Goal: Task Accomplishment & Management: Complete application form

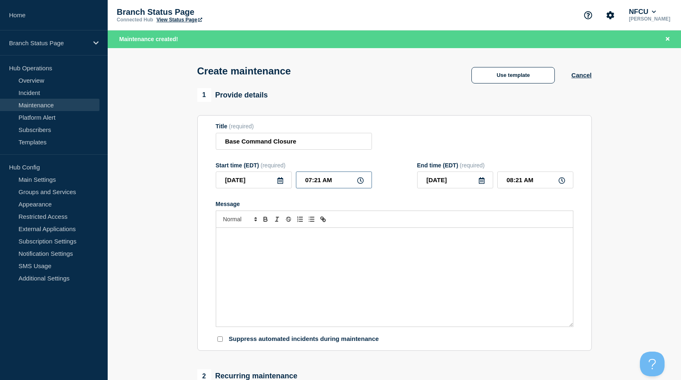
drag, startPoint x: 333, startPoint y: 180, endPoint x: 256, endPoint y: 161, distance: 78.8
click at [256, 161] on form "Title (required) Base Command Closure Start time (EDT) (required) [DATE] 07:21 …" at bounding box center [394, 233] width 357 height 220
click at [282, 184] on icon at bounding box center [280, 180] width 6 height 7
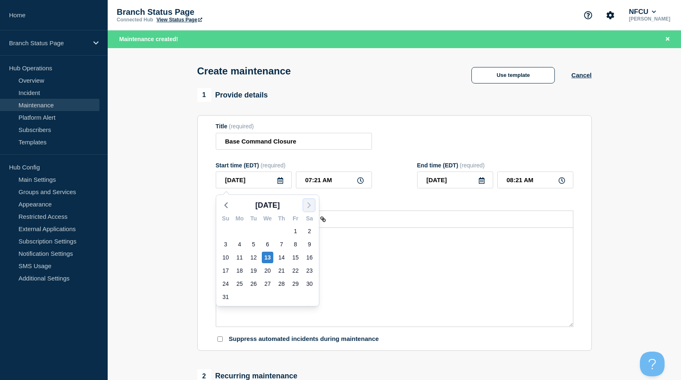
click at [307, 205] on icon "button" at bounding box center [309, 205] width 10 height 10
click at [298, 229] on div "5" at bounding box center [296, 231] width 12 height 12
type input "[DATE]"
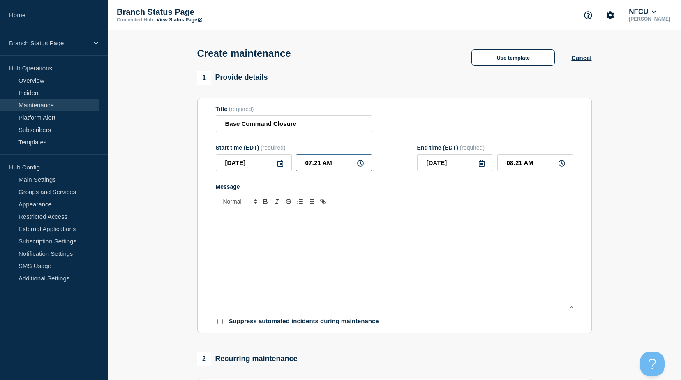
drag, startPoint x: 350, startPoint y: 161, endPoint x: 268, endPoint y: 149, distance: 82.7
click at [268, 149] on div "Start time (EDT) (required) [DATE] 07:21 AM" at bounding box center [294, 157] width 156 height 27
type input "08:30 AM"
type input "04:30 PM"
click at [273, 276] on div "Message" at bounding box center [394, 259] width 357 height 99
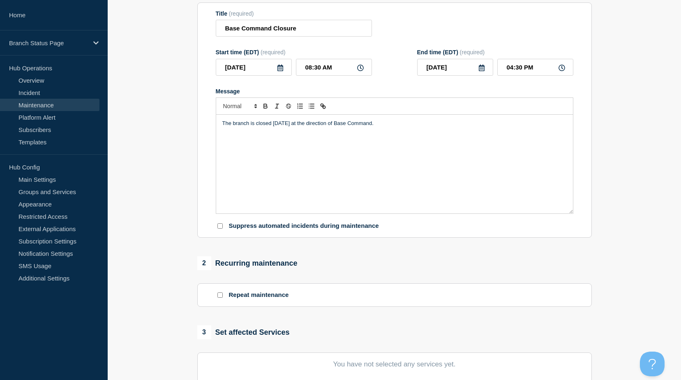
scroll to position [205, 0]
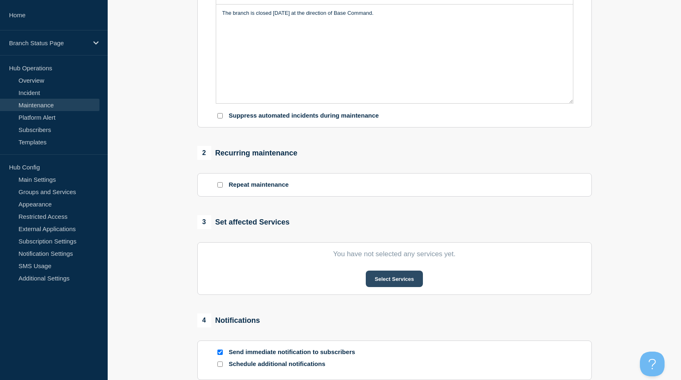
click at [382, 283] on button "Select Services" at bounding box center [394, 278] width 57 height 16
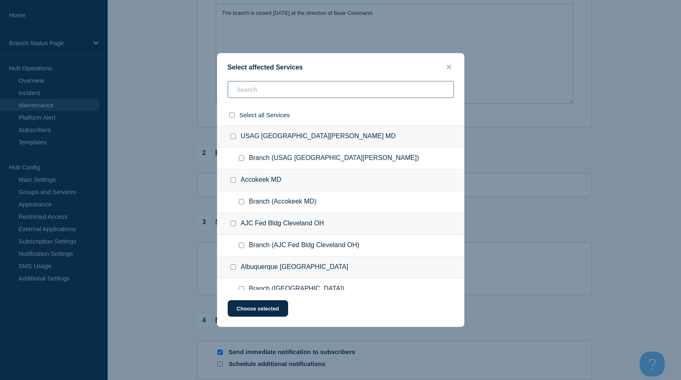
click at [286, 86] on input "text" at bounding box center [341, 89] width 226 height 17
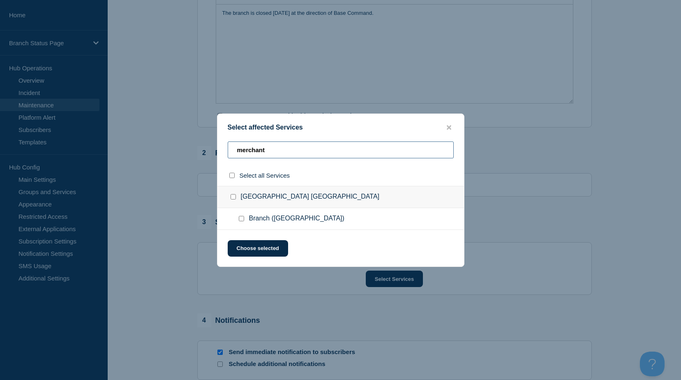
type input "merchant"
click at [240, 220] on input "Branch (Merchant Marine Academy NY) checkbox" at bounding box center [241, 218] width 5 height 5
checkbox input "true"
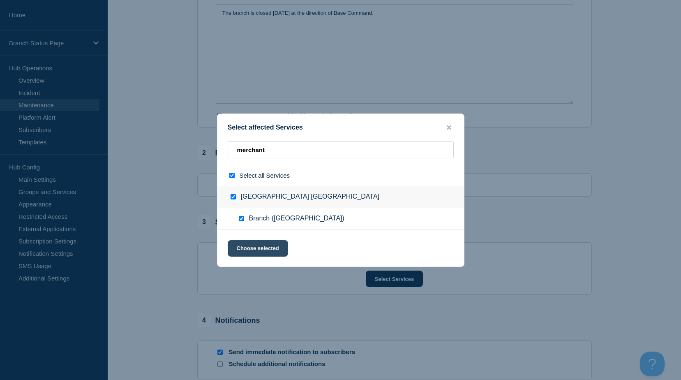
click at [253, 245] on button "Choose selected" at bounding box center [258, 248] width 60 height 16
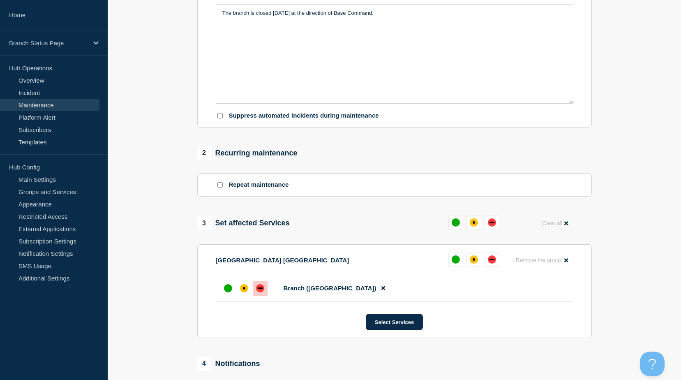
click at [262, 288] on div "down" at bounding box center [260, 288] width 8 height 8
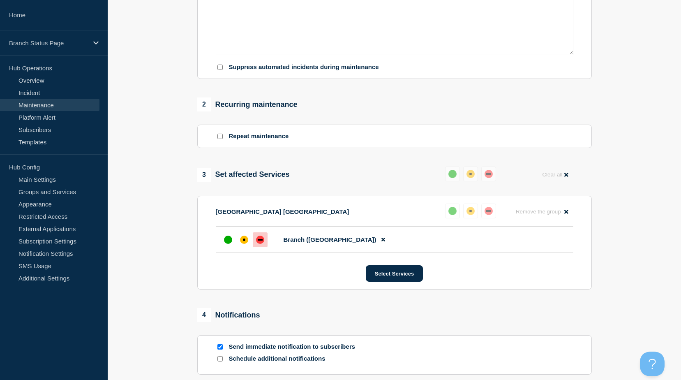
scroll to position [288, 0]
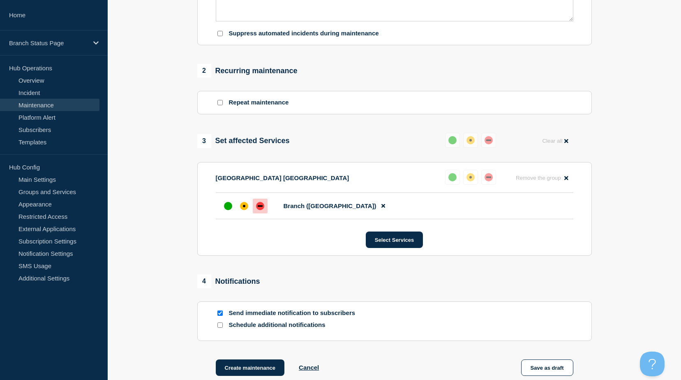
click at [216, 314] on div at bounding box center [220, 313] width 8 height 8
click at [222, 314] on input "Send immediate notification to subscribers" at bounding box center [219, 312] width 5 height 5
checkbox input "false"
click at [220, 323] on div at bounding box center [220, 325] width 8 height 8
click at [220, 327] on input "Schedule additional notifications" at bounding box center [219, 324] width 5 height 5
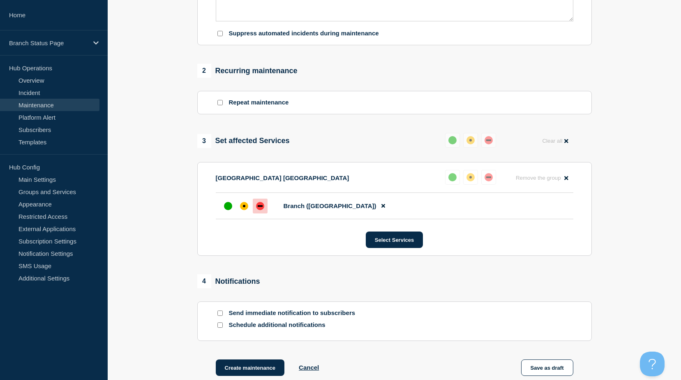
checkbox input "true"
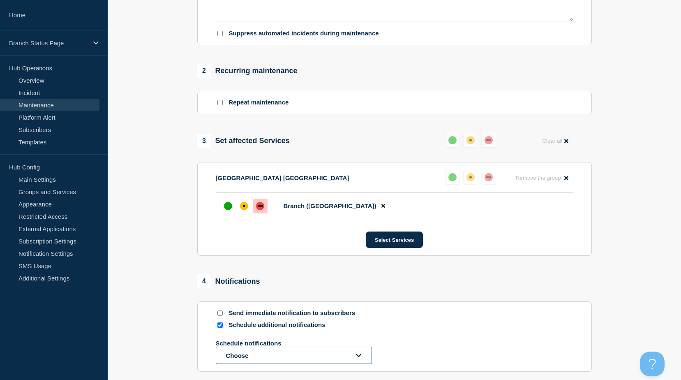
click at [262, 351] on button "Choose" at bounding box center [294, 354] width 156 height 17
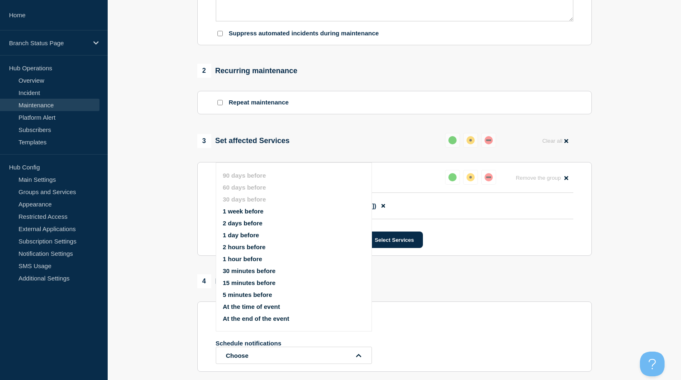
click at [254, 308] on button "At the time of event" at bounding box center [251, 306] width 57 height 7
click at [170, 302] on section "1 Provide details Title (required) Base Command Closure Start time (EDT) (requi…" at bounding box center [394, 114] width 573 height 662
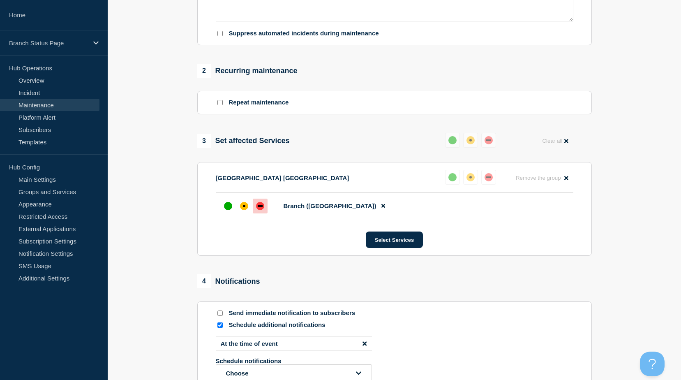
scroll to position [428, 0]
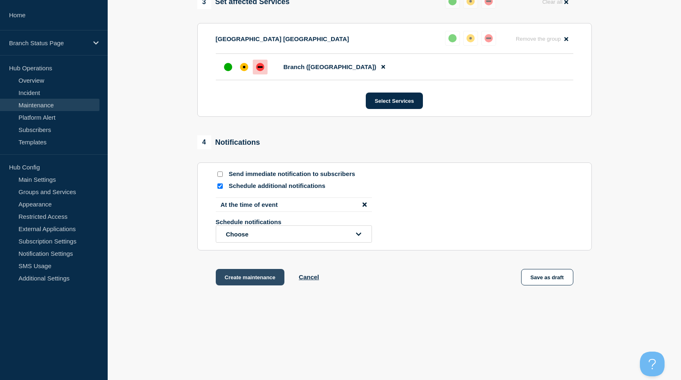
click at [259, 281] on button "Create maintenance" at bounding box center [250, 277] width 69 height 16
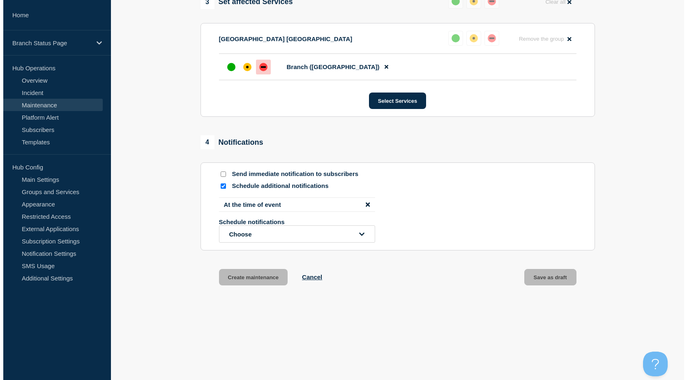
scroll to position [0, 0]
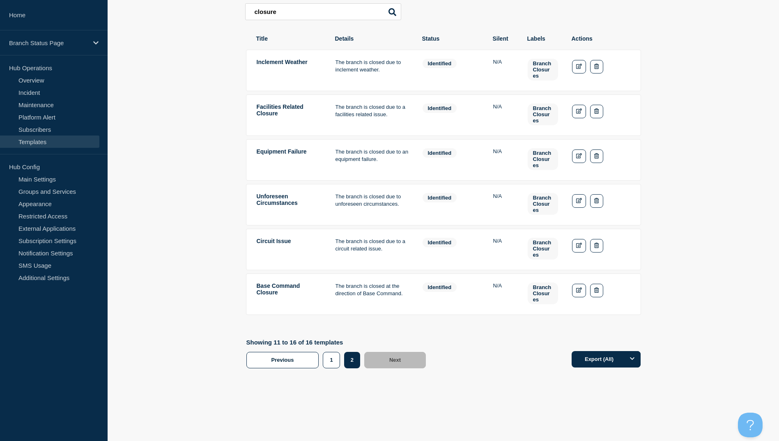
scroll to position [133, 0]
